Goal: Task Accomplishment & Management: Complete application form

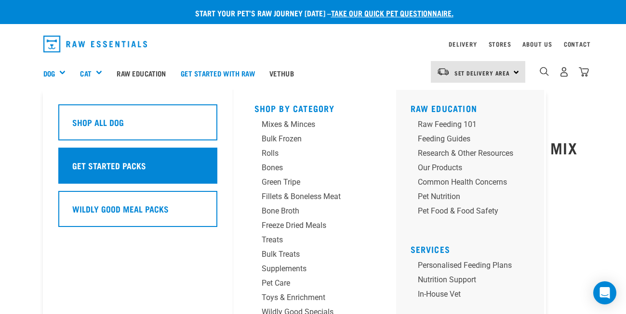
click at [144, 170] on div "Get Started Packs" at bounding box center [137, 166] width 159 height 36
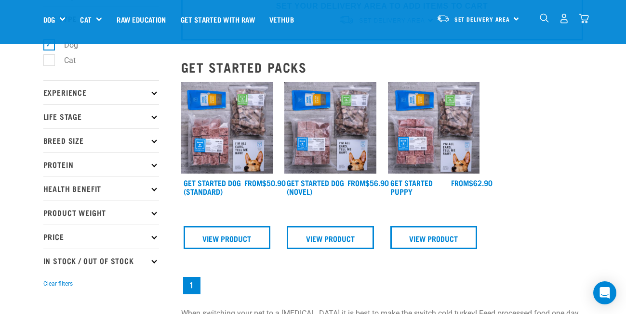
scroll to position [61, 0]
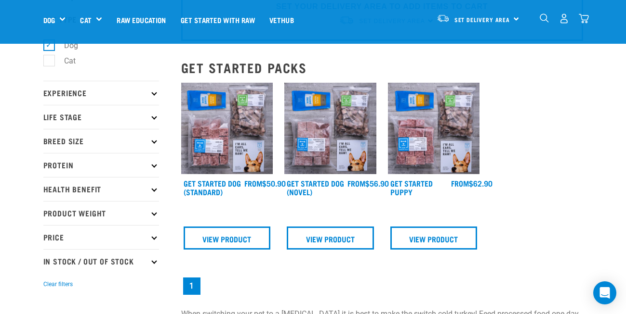
click at [239, 167] on img at bounding box center [227, 129] width 92 height 92
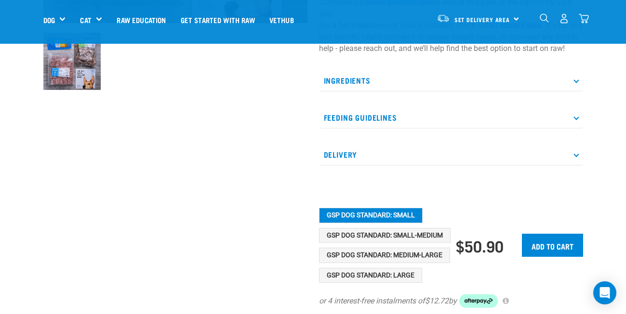
scroll to position [320, 0]
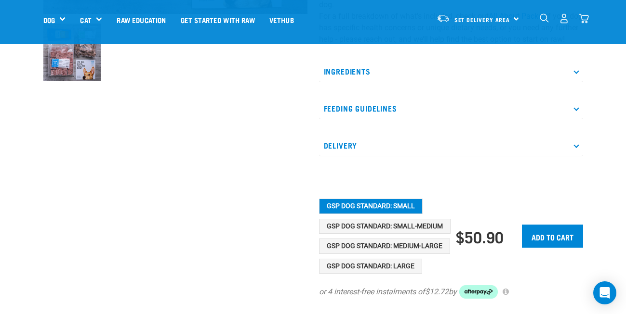
click at [378, 118] on p "Feeding Guidelines" at bounding box center [451, 109] width 264 height 22
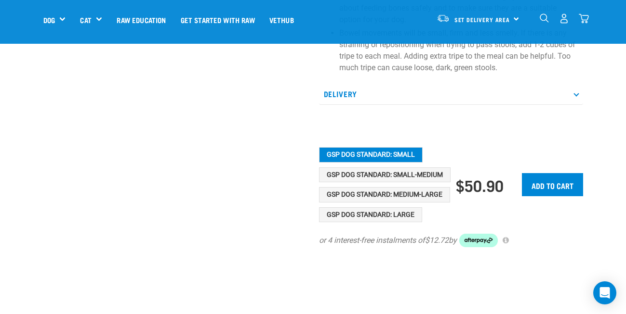
scroll to position [662, 0]
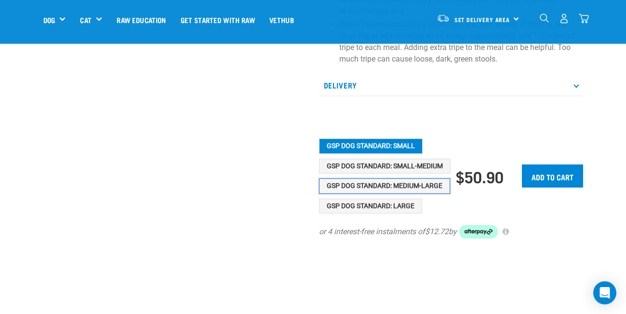
click at [379, 194] on button "GSP Dog Standard: Medium-Large" at bounding box center [384, 186] width 131 height 15
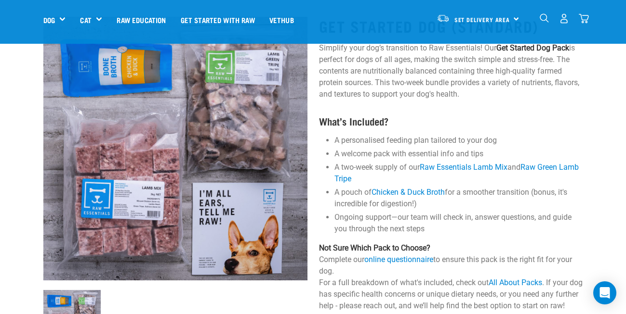
scroll to position [55, 0]
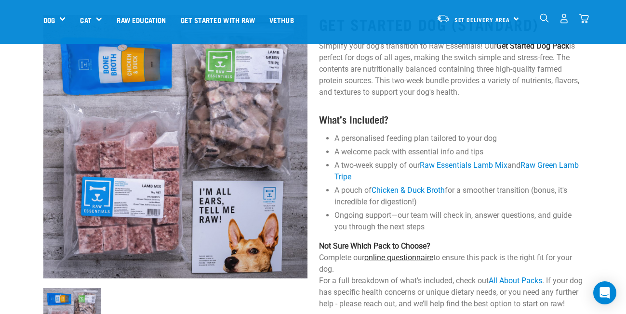
click at [392, 259] on link "online questionnaire" at bounding box center [398, 257] width 69 height 9
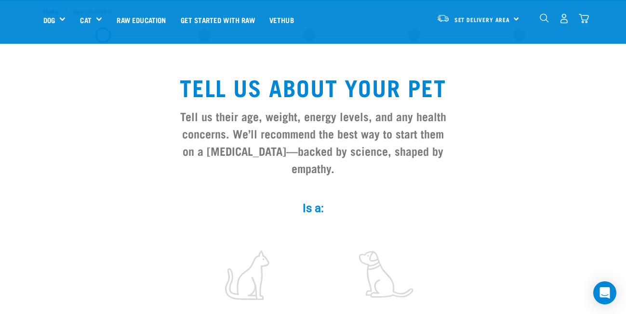
scroll to position [140, 0]
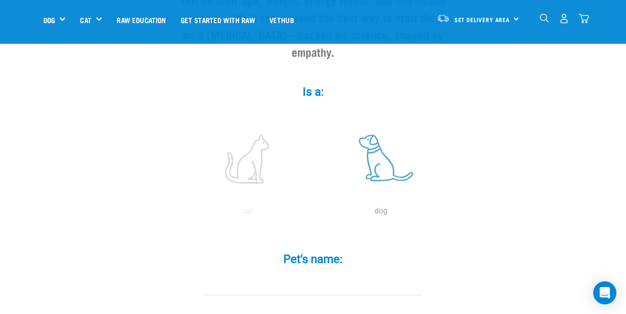
click at [394, 159] on label at bounding box center [381, 159] width 130 height 82
click at [314, 214] on input "radio" at bounding box center [314, 214] width 0 height 0
click at [332, 274] on input "Pet's name: *" at bounding box center [313, 285] width 217 height 22
type input "[PERSON_NAME]"
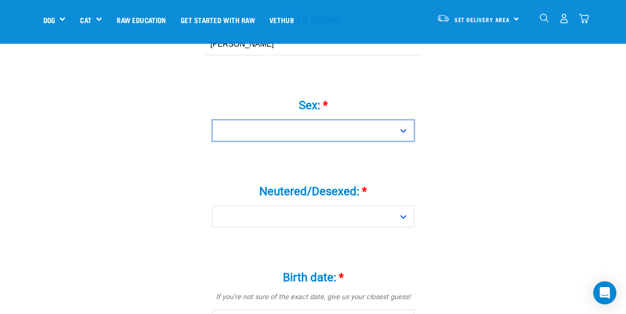
scroll to position [378, 0]
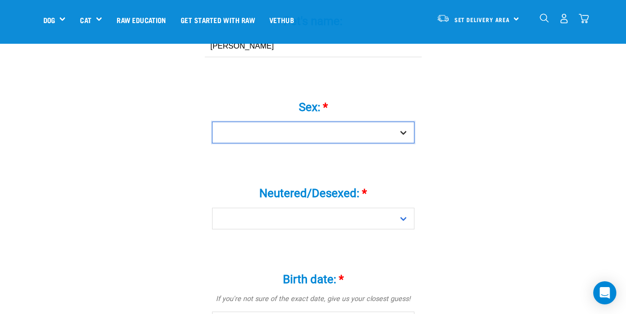
click at [317, 122] on select "Boy Girl" at bounding box center [313, 133] width 202 height 22
click at [292, 124] on select "Boy Girl" at bounding box center [313, 133] width 202 height 22
select select "girl"
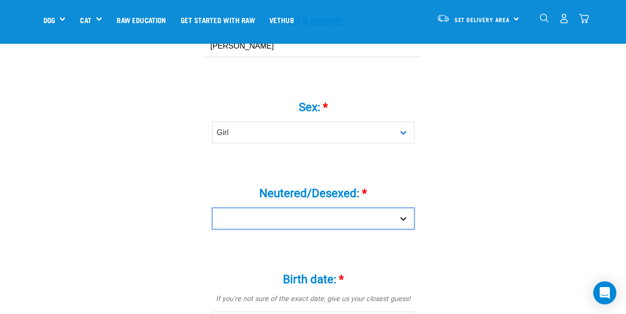
click at [302, 208] on select "Yes No" at bounding box center [313, 219] width 202 height 22
select select "yes"
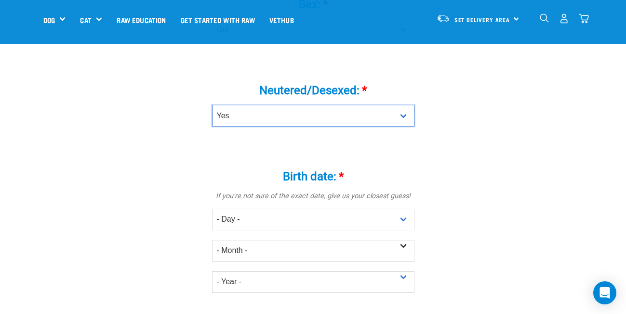
scroll to position [483, 0]
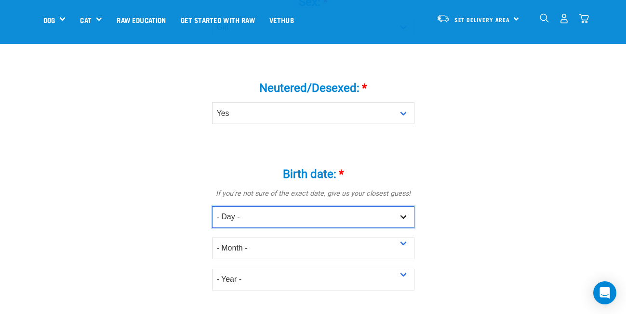
click at [279, 207] on select "- Day - 1 2 3 4 5 6 7 8 9 10 11 12 13 14 15 16 17 18 19 20 21 22 23 24 25 26 27" at bounding box center [313, 218] width 202 height 22
select select "16"
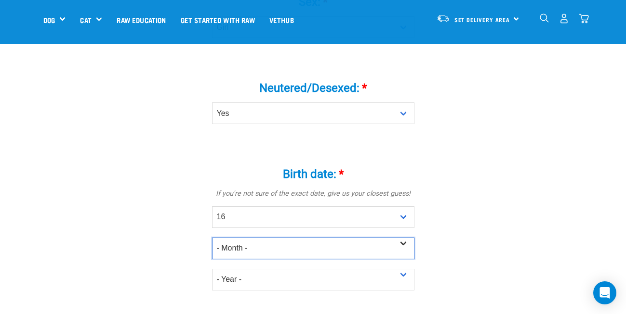
click at [267, 238] on select "- Month - January February March April May June July August September October N…" at bounding box center [313, 249] width 202 height 22
select select "May"
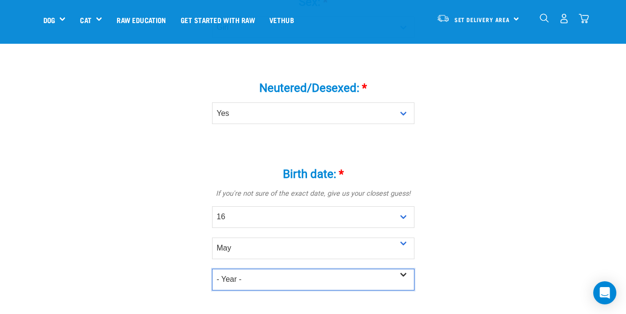
click at [254, 269] on select "- Year - 2025 2024 2023 2022 2021 2020 2019 2018 2017 2016 2015 2014 2013 2012" at bounding box center [313, 280] width 202 height 22
select select "2023"
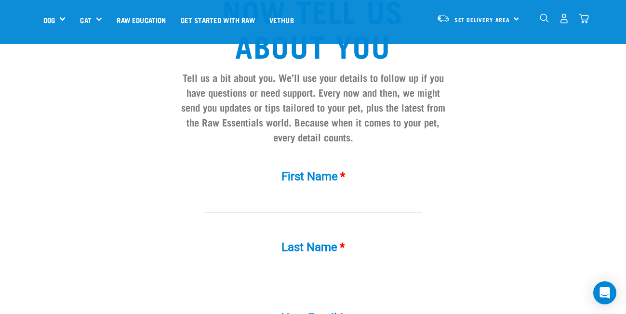
scroll to position [826, 0]
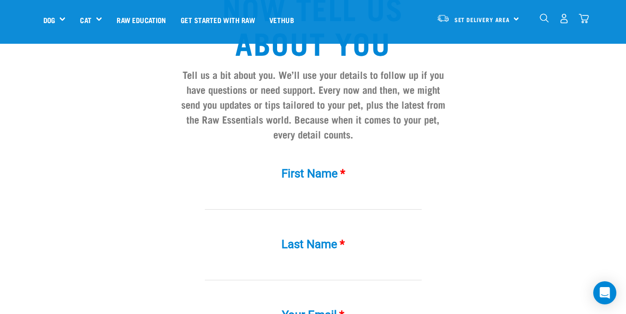
click at [278, 188] on input "First Name *" at bounding box center [313, 199] width 217 height 22
type input "Claudia"
type input "Holley"
type input "claudiaroseholley@gmail.com"
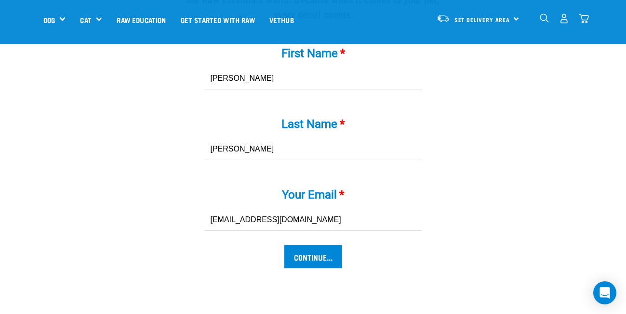
scroll to position [950, 0]
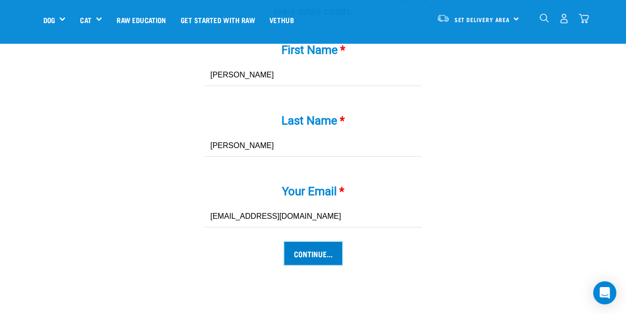
click at [298, 242] on input "Continue..." at bounding box center [313, 253] width 58 height 23
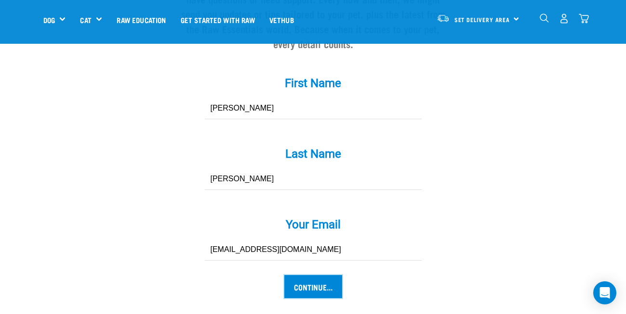
scroll to position [849, 0]
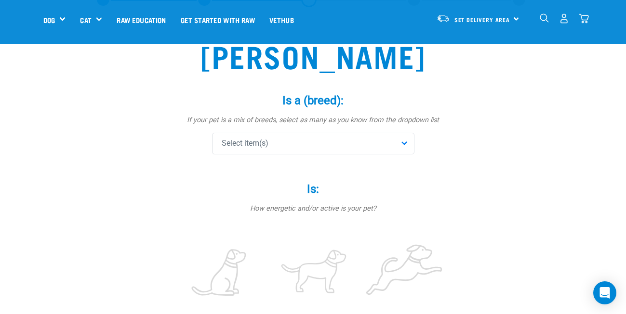
scroll to position [57, 0]
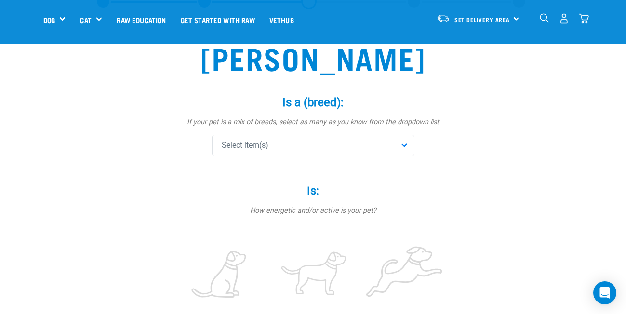
click at [312, 150] on div "Select item(s)" at bounding box center [313, 146] width 202 height 22
click at [308, 180] on input "text" at bounding box center [312, 172] width 197 height 22
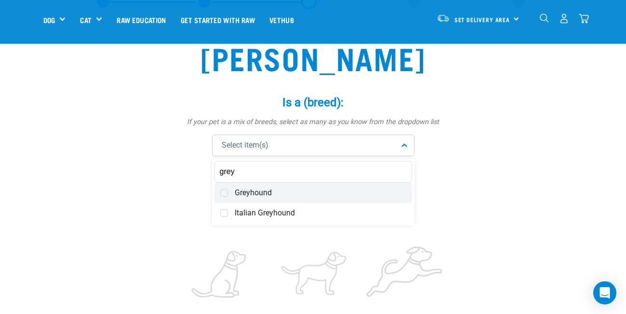
type input "grey"
click at [286, 196] on span "Greyhound" at bounding box center [320, 193] width 171 height 10
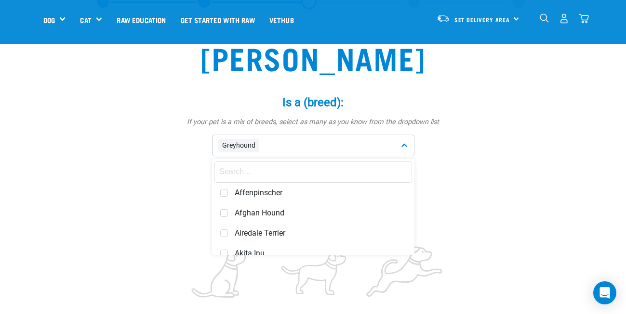
click at [246, 171] on input "text" at bounding box center [312, 172] width 197 height 22
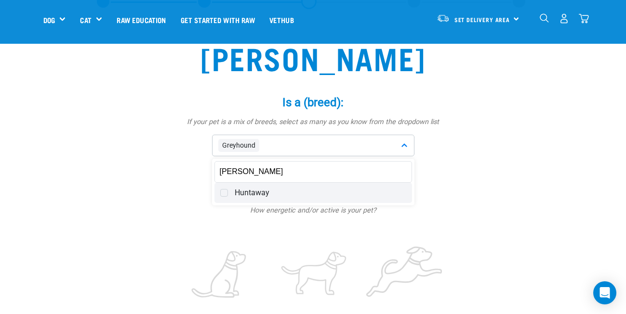
type input "[PERSON_NAME]"
click at [256, 193] on span "Huntaway" at bounding box center [320, 193] width 171 height 10
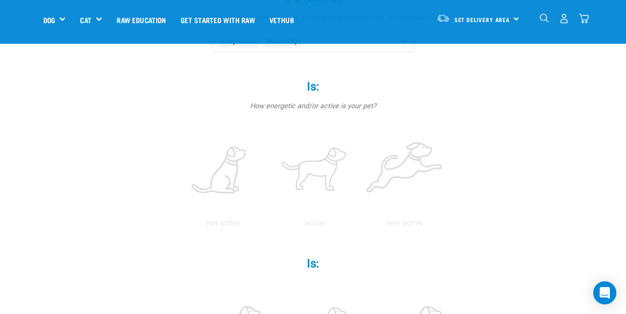
scroll to position [165, 0]
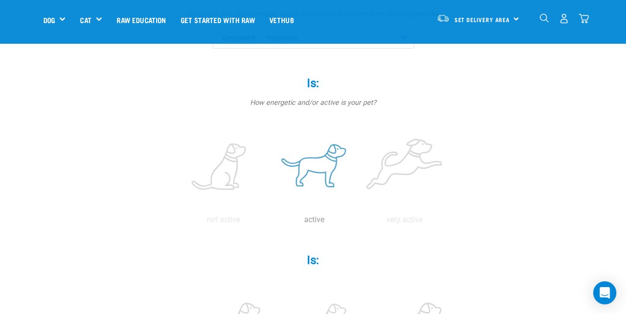
click at [313, 174] on label at bounding box center [314, 168] width 87 height 82
click at [269, 222] on input "radio" at bounding box center [269, 222] width 0 height 0
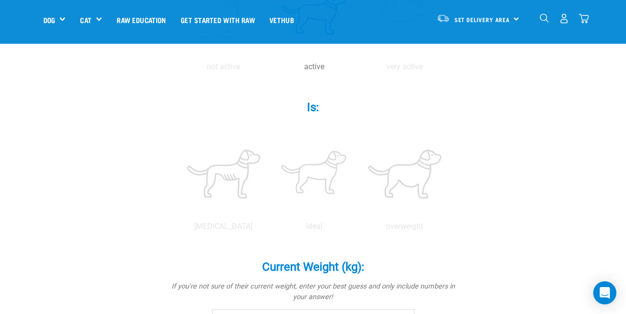
scroll to position [323, 0]
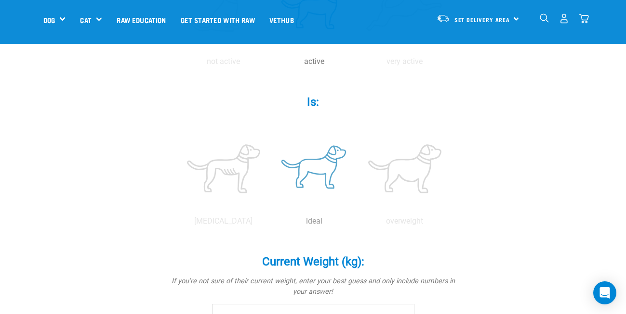
click at [329, 171] on label at bounding box center [314, 169] width 87 height 82
click at [269, 224] on input "radio" at bounding box center [269, 224] width 0 height 0
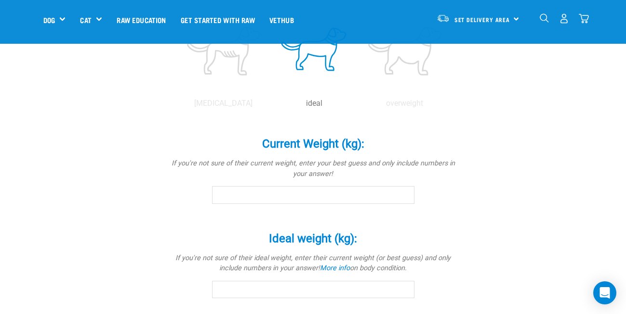
scroll to position [442, 0]
click at [316, 191] on input "Current Weight (kg): *" at bounding box center [313, 194] width 202 height 17
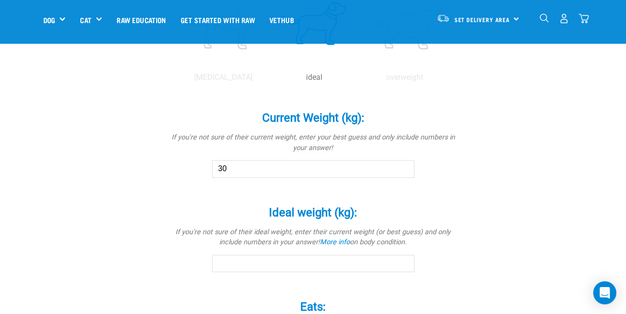
scroll to position [469, 0]
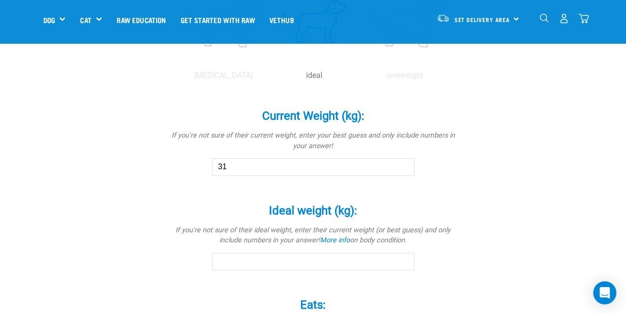
type input "31"
click at [293, 253] on input "Ideal weight (kg): *" at bounding box center [313, 261] width 202 height 17
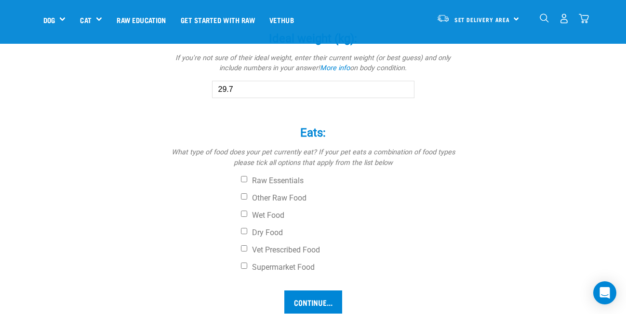
scroll to position [642, 0]
type input "29.7"
click at [262, 233] on label "Dry Food" at bounding box center [349, 233] width 217 height 10
click at [247, 233] on input "Dry Food" at bounding box center [244, 231] width 6 height 6
checkbox input "true"
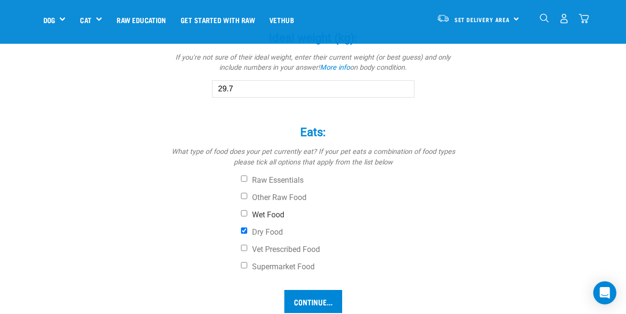
click at [262, 217] on label "Wet Food" at bounding box center [349, 215] width 217 height 10
click at [247, 217] on input "Wet Food" at bounding box center [244, 213] width 6 height 6
checkbox input "true"
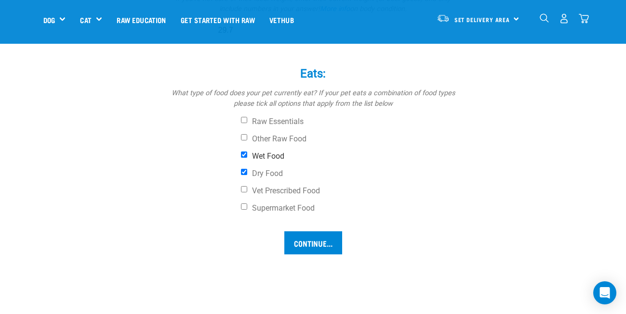
scroll to position [727, 0]
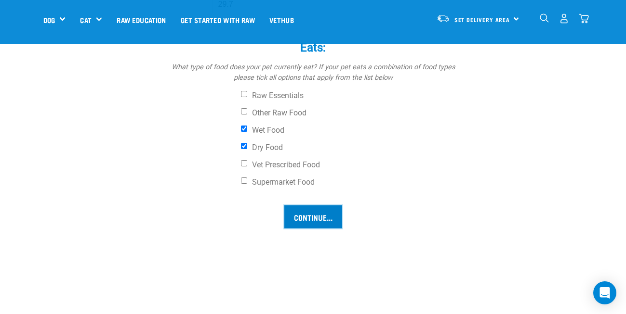
click at [308, 219] on input "Continue..." at bounding box center [313, 217] width 58 height 23
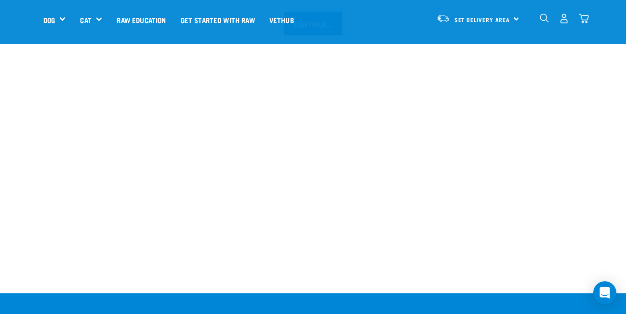
scroll to position [923, 0]
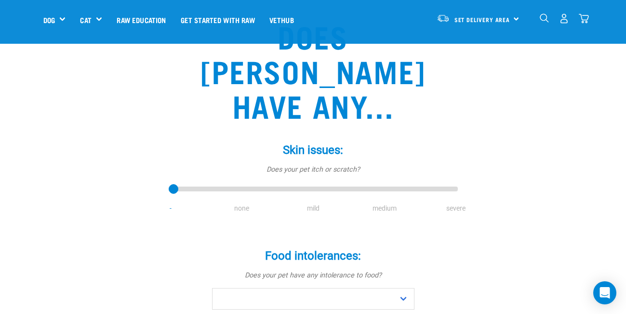
scroll to position [80, 0]
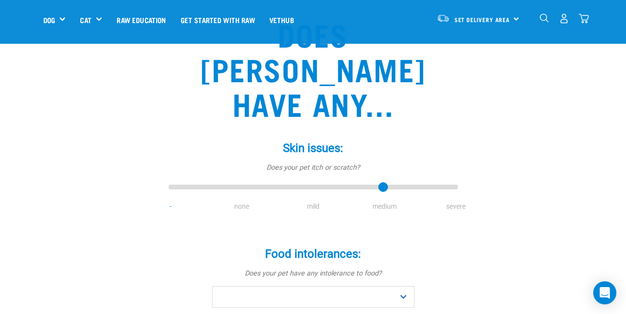
type input "3"
click at [381, 181] on input "range" at bounding box center [313, 187] width 289 height 13
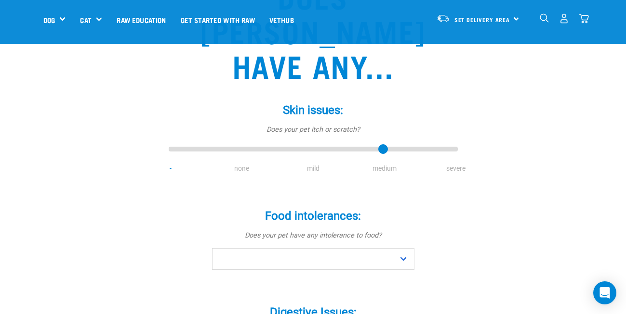
scroll to position [119, 0]
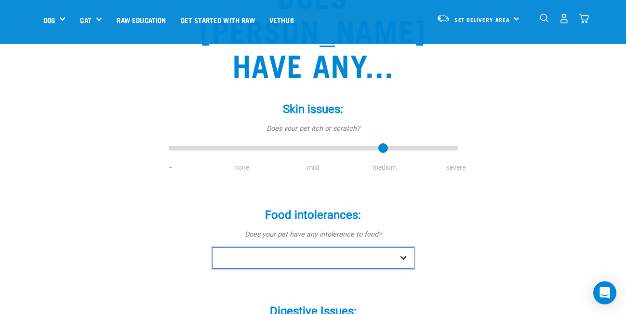
click at [358, 248] on select "No Yes" at bounding box center [313, 259] width 202 height 22
select select "no"
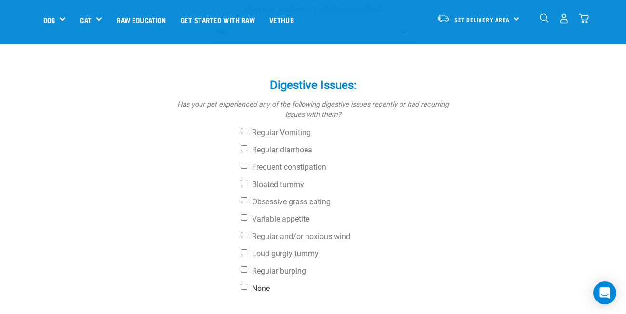
click at [261, 284] on label "None" at bounding box center [349, 289] width 217 height 10
click at [247, 284] on input "None" at bounding box center [244, 287] width 6 height 6
checkbox input "true"
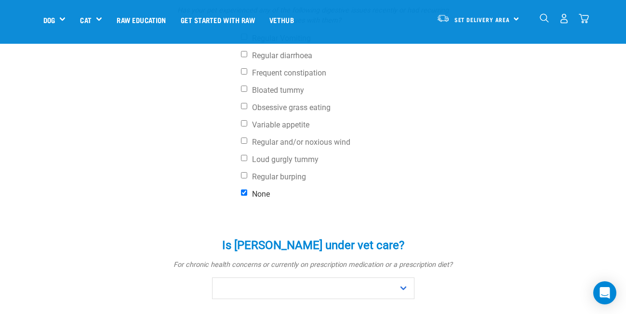
scroll to position [463, 0]
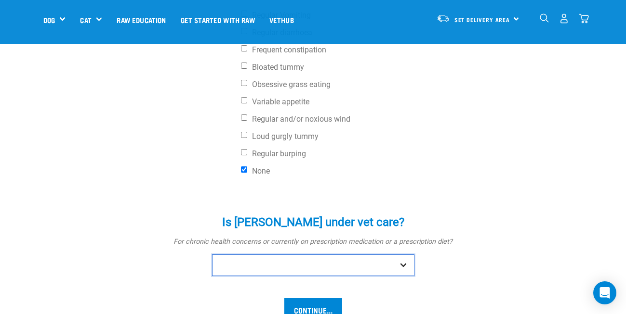
click at [261, 255] on select "No Yes" at bounding box center [313, 266] width 202 height 22
select select "no"
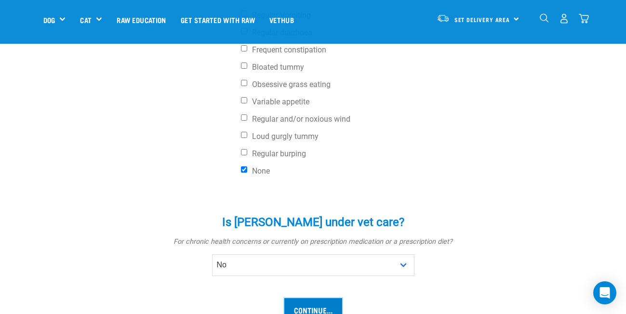
click at [309, 299] on input "Continue..." at bounding box center [313, 310] width 58 height 23
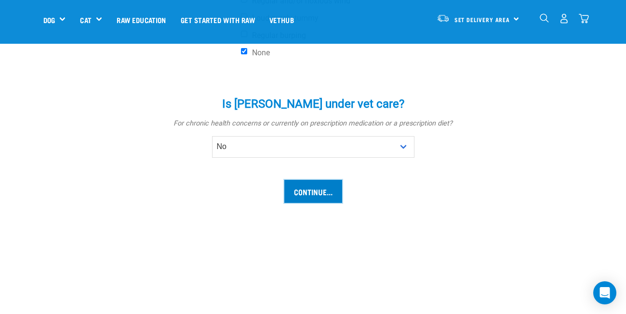
scroll to position [582, 0]
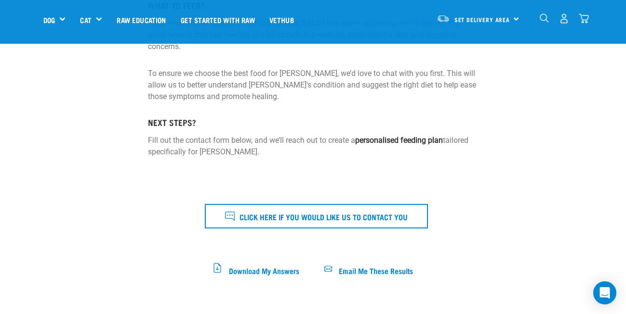
scroll to position [251, 0]
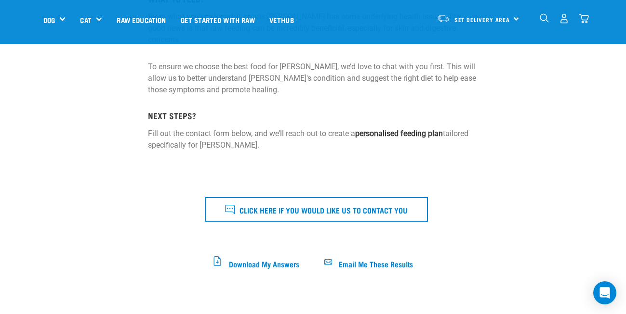
click at [274, 247] on div "Welcome to Raw Essentials! Let's chat about your pet's health. It sounds like y…" at bounding box center [312, 86] width 341 height 406
click at [265, 261] on span "Download My Answers" at bounding box center [264, 263] width 70 height 5
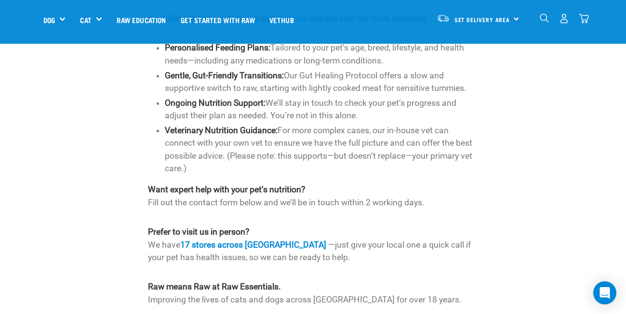
scroll to position [722, 0]
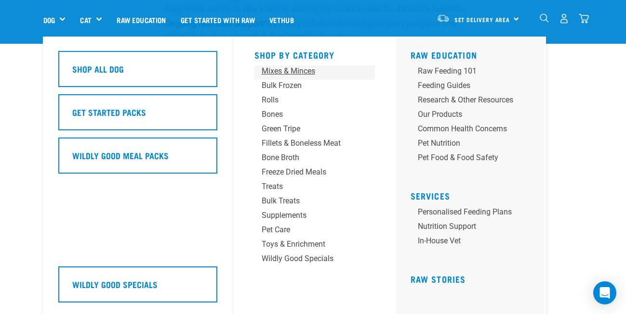
click at [282, 75] on div "Mixes & Minces" at bounding box center [306, 71] width 90 height 12
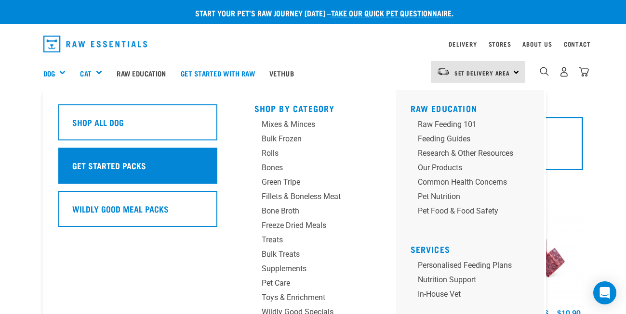
click at [94, 154] on div "Get Started Packs" at bounding box center [137, 166] width 159 height 36
